Goal: Task Accomplishment & Management: Manage account settings

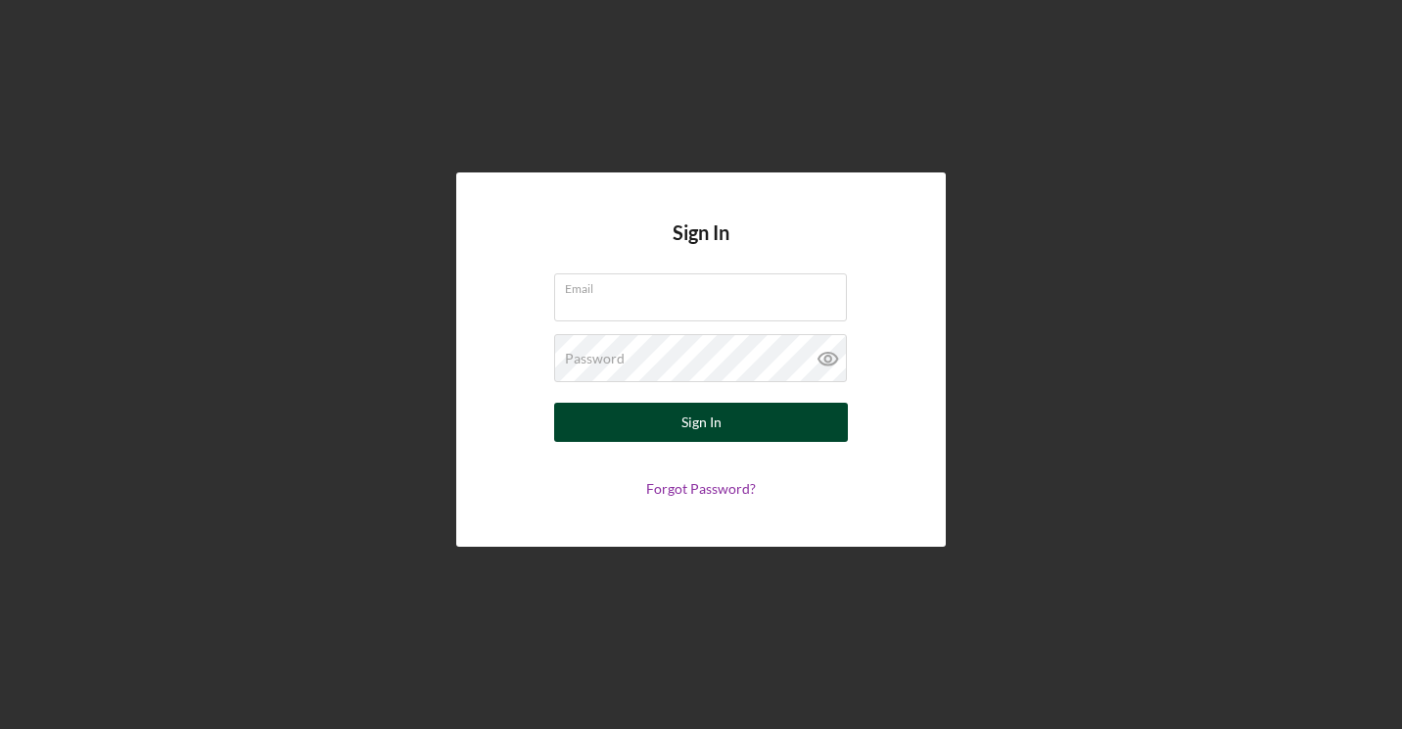
type input "[EMAIL_ADDRESS][PERSON_NAME][DOMAIN_NAME]"
click at [701, 431] on div "Sign In" at bounding box center [702, 422] width 40 height 39
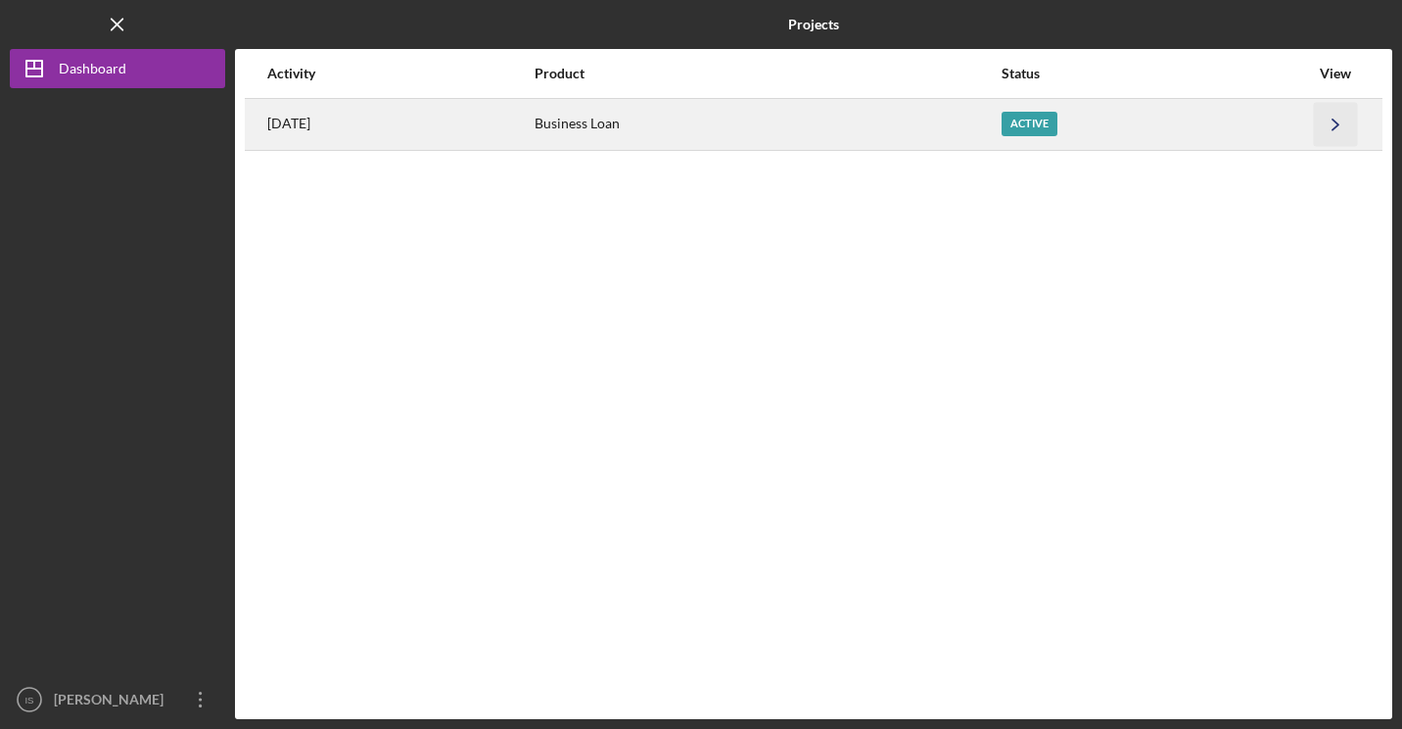
click at [1331, 131] on icon "Icon/Navigate" at bounding box center [1336, 124] width 44 height 44
